Goal: Task Accomplishment & Management: Manage account settings

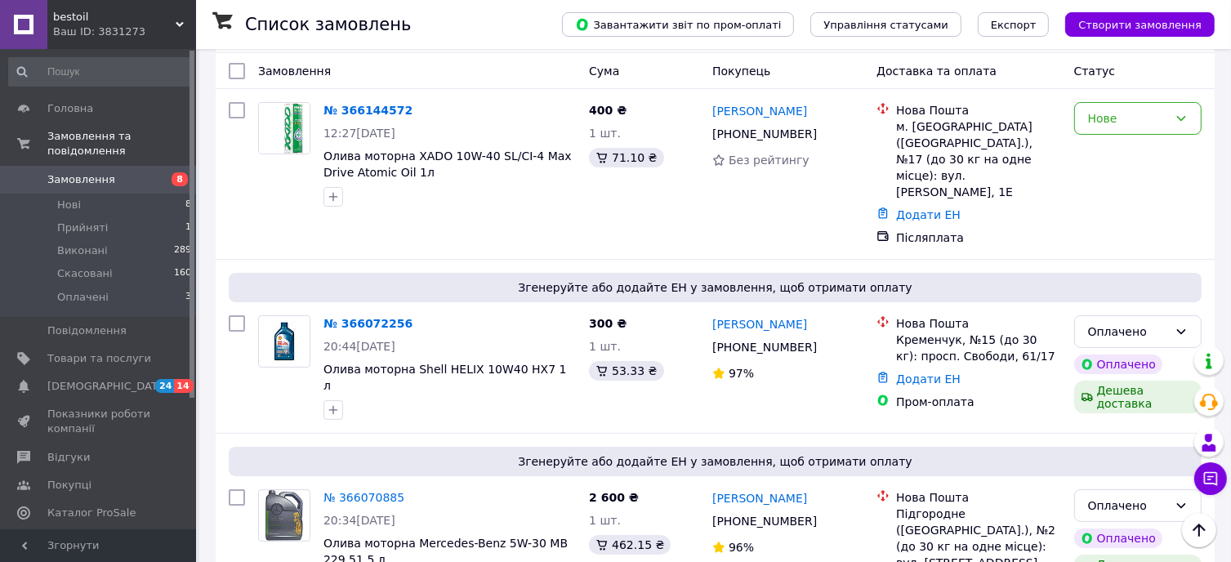
scroll to position [82, 0]
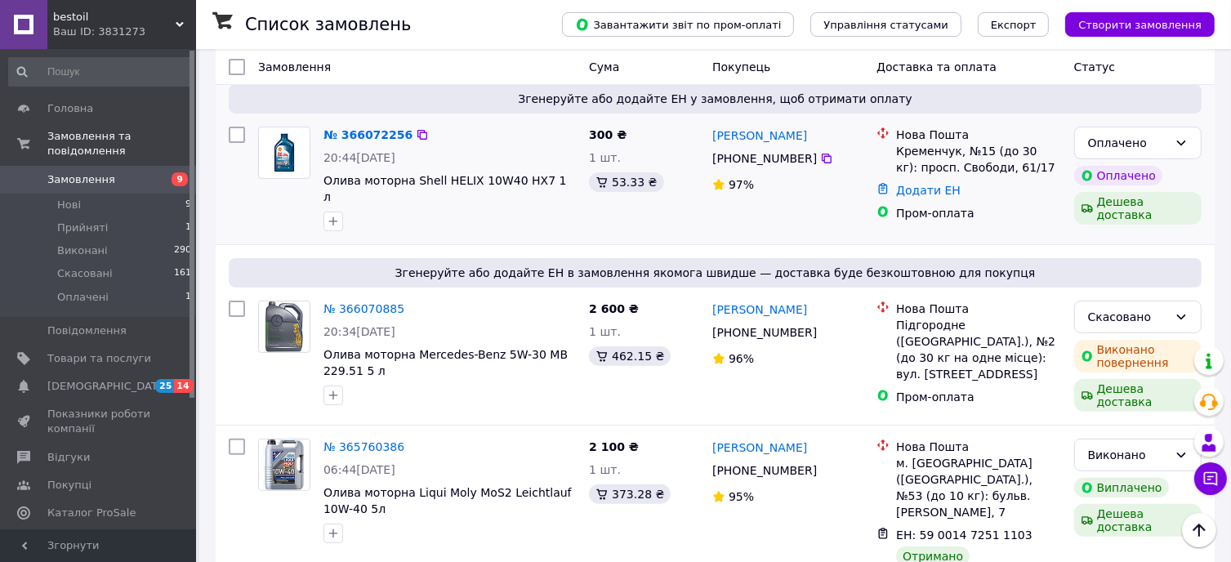
scroll to position [327, 0]
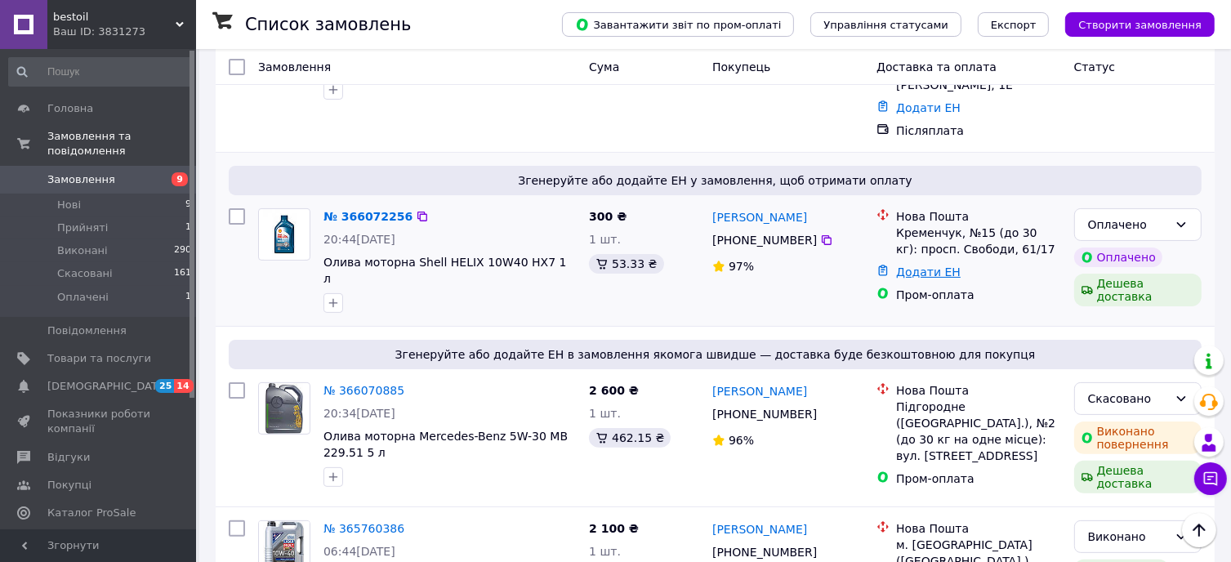
click at [915, 265] on link "Додати ЕН" at bounding box center [928, 271] width 65 height 13
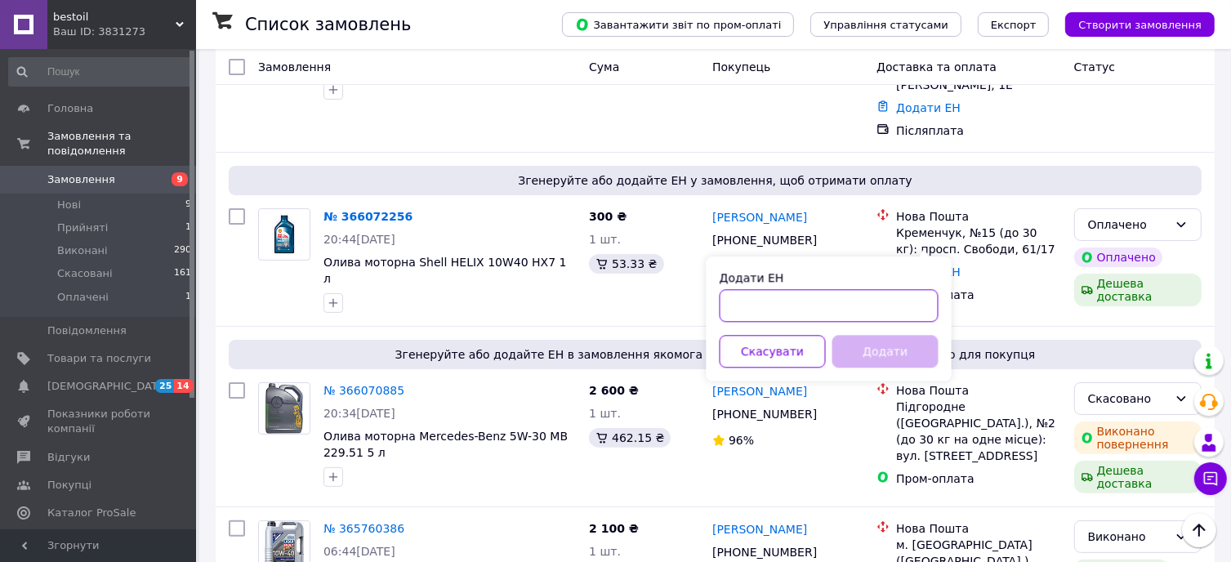
click at [844, 297] on input "Додати ЕН" at bounding box center [828, 305] width 219 height 33
type input "59001474078171"
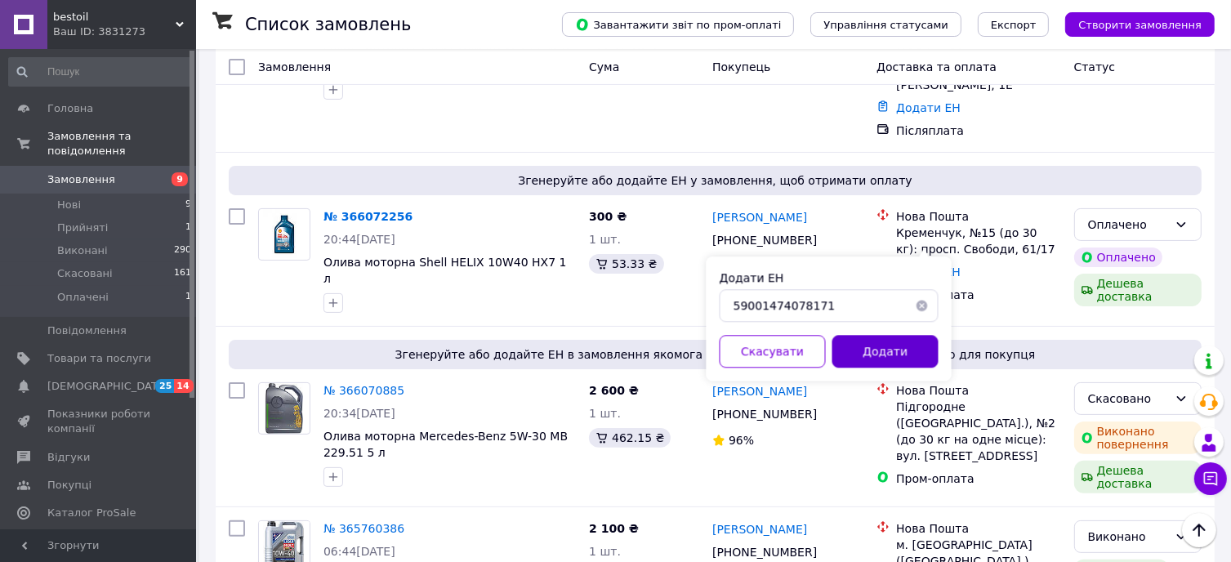
click at [856, 337] on button "Додати" at bounding box center [885, 351] width 106 height 33
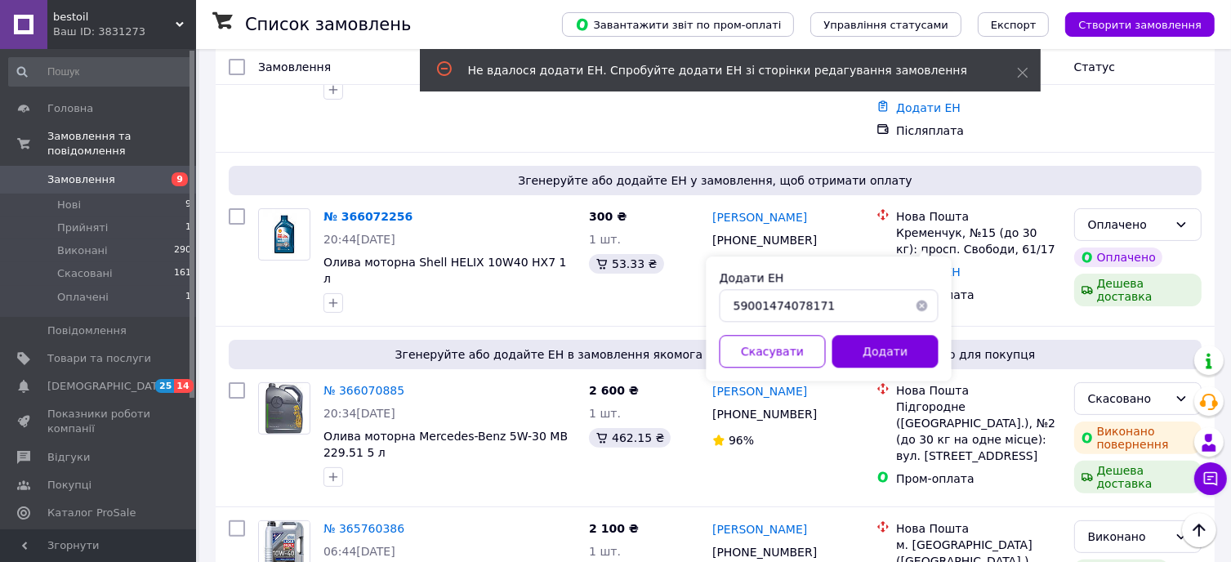
click at [920, 300] on button "button" at bounding box center [922, 305] width 33 height 33
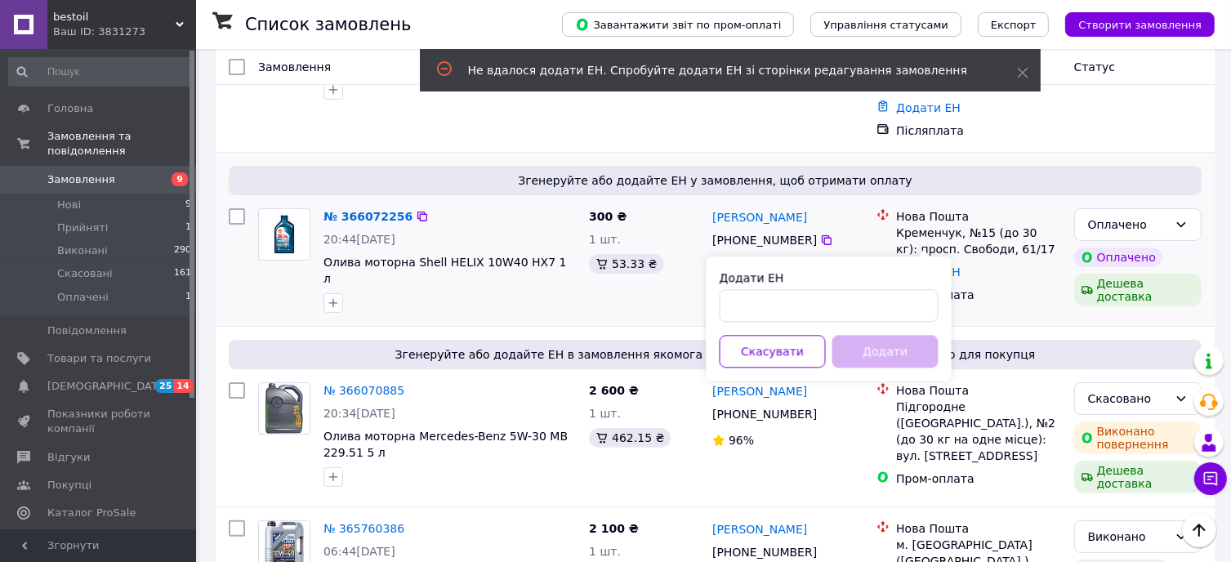
click at [826, 256] on div "Дени Бетигов +380 97 520 78 24 97%" at bounding box center [788, 261] width 164 height 118
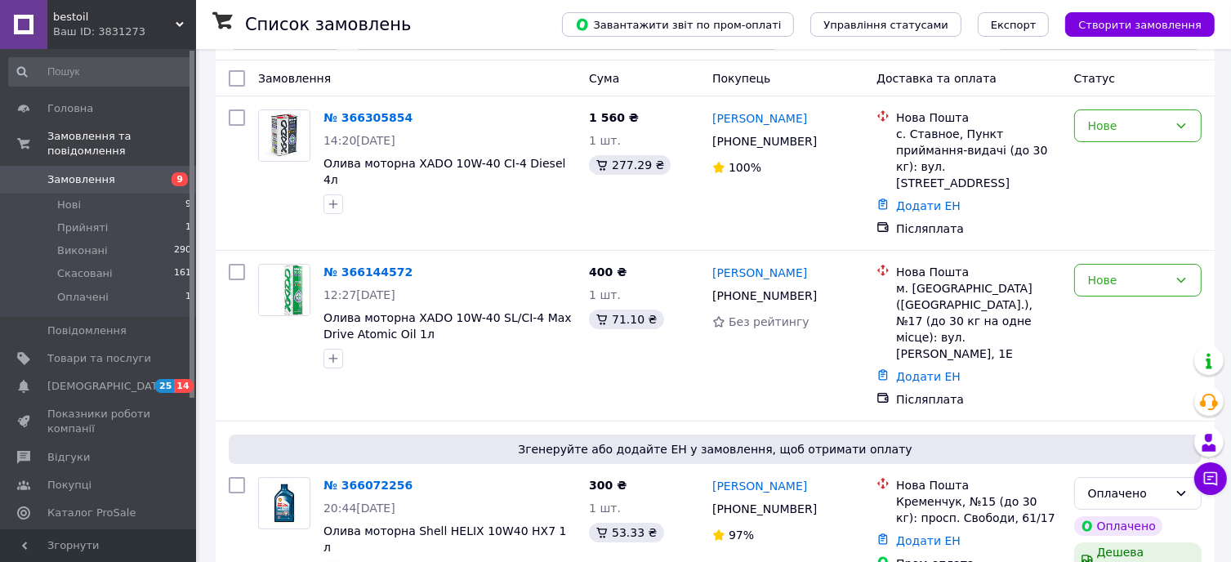
scroll to position [82, 0]
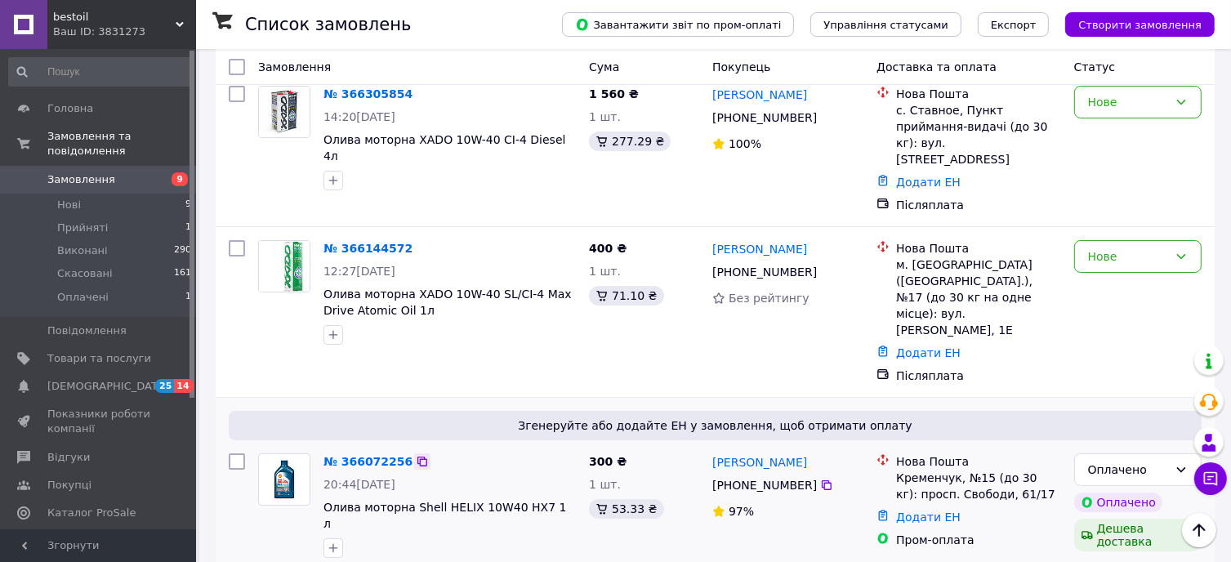
click at [416, 455] on icon at bounding box center [422, 461] width 13 height 13
